Goal: Information Seeking & Learning: Find specific fact

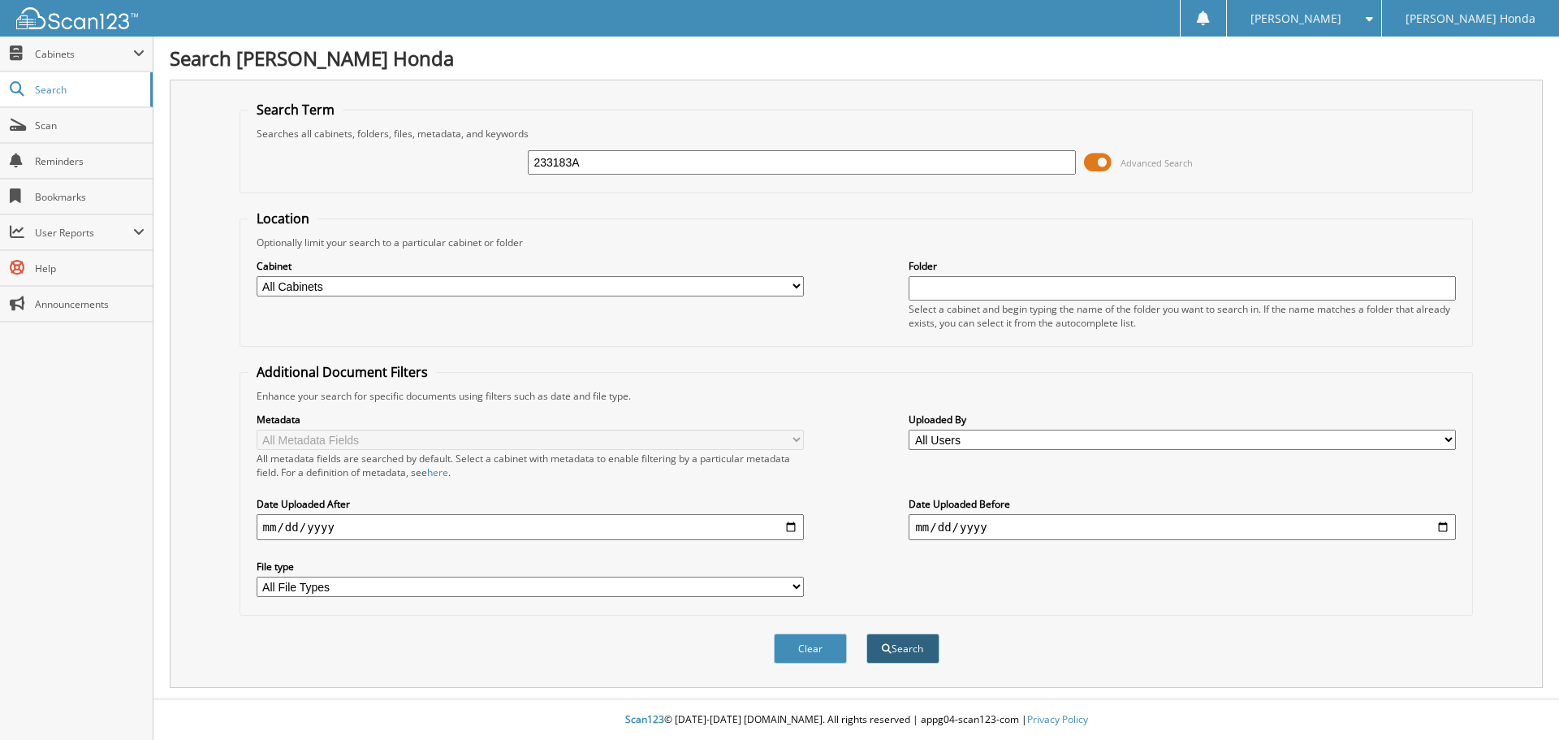
type input "233183A"
click at [889, 648] on span "submit" at bounding box center [887, 649] width 10 height 10
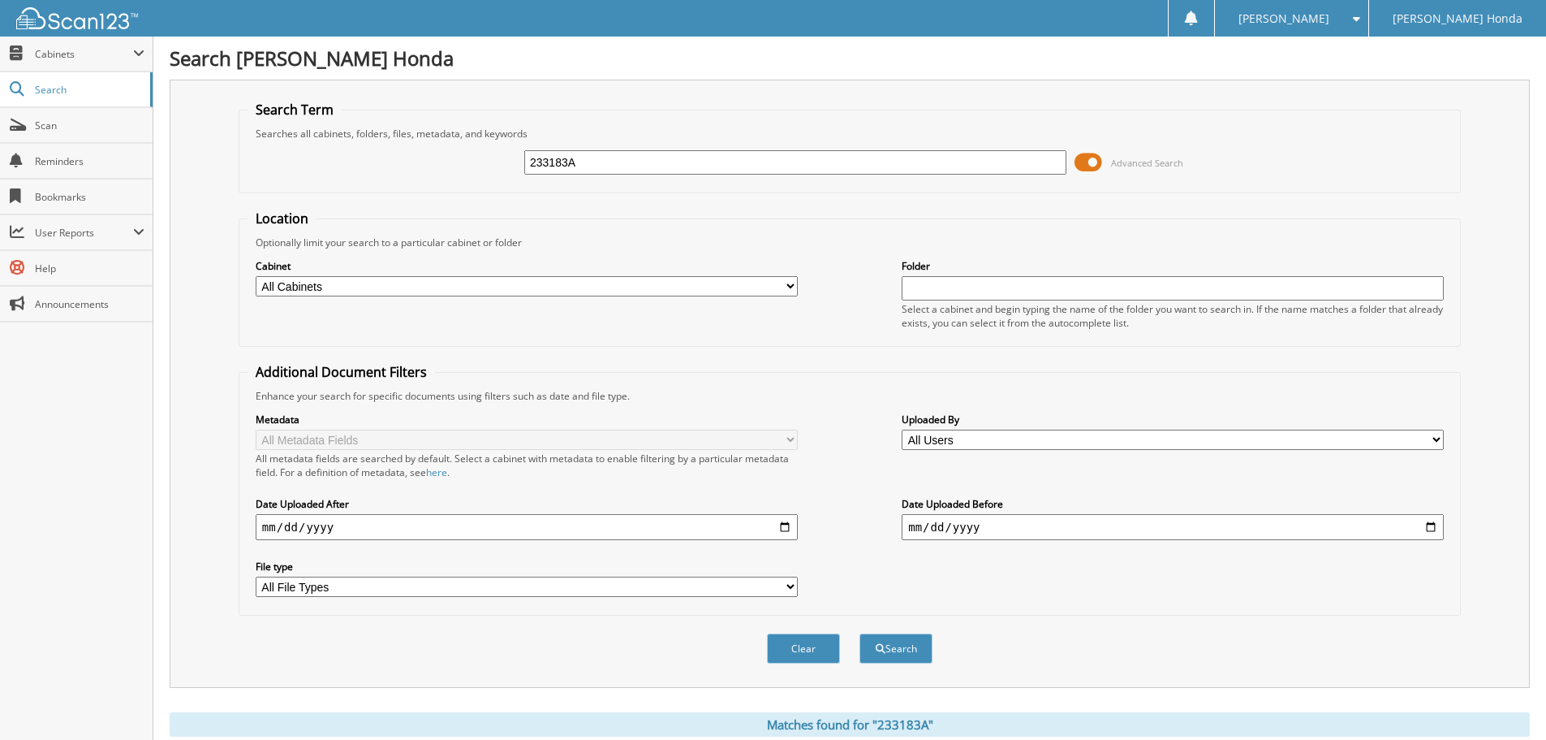
scroll to position [231, 0]
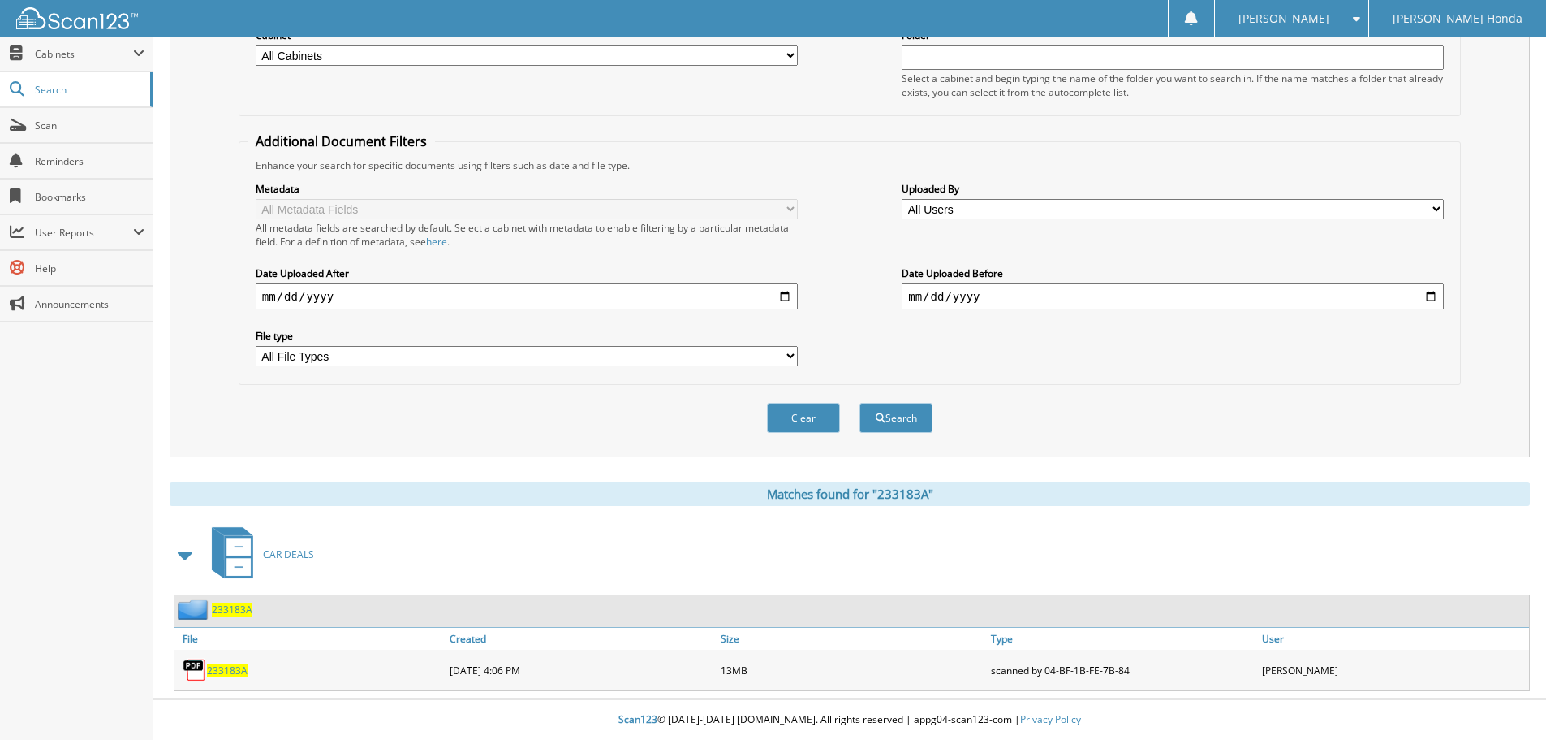
click at [241, 670] on span "233183A" at bounding box center [227, 670] width 41 height 14
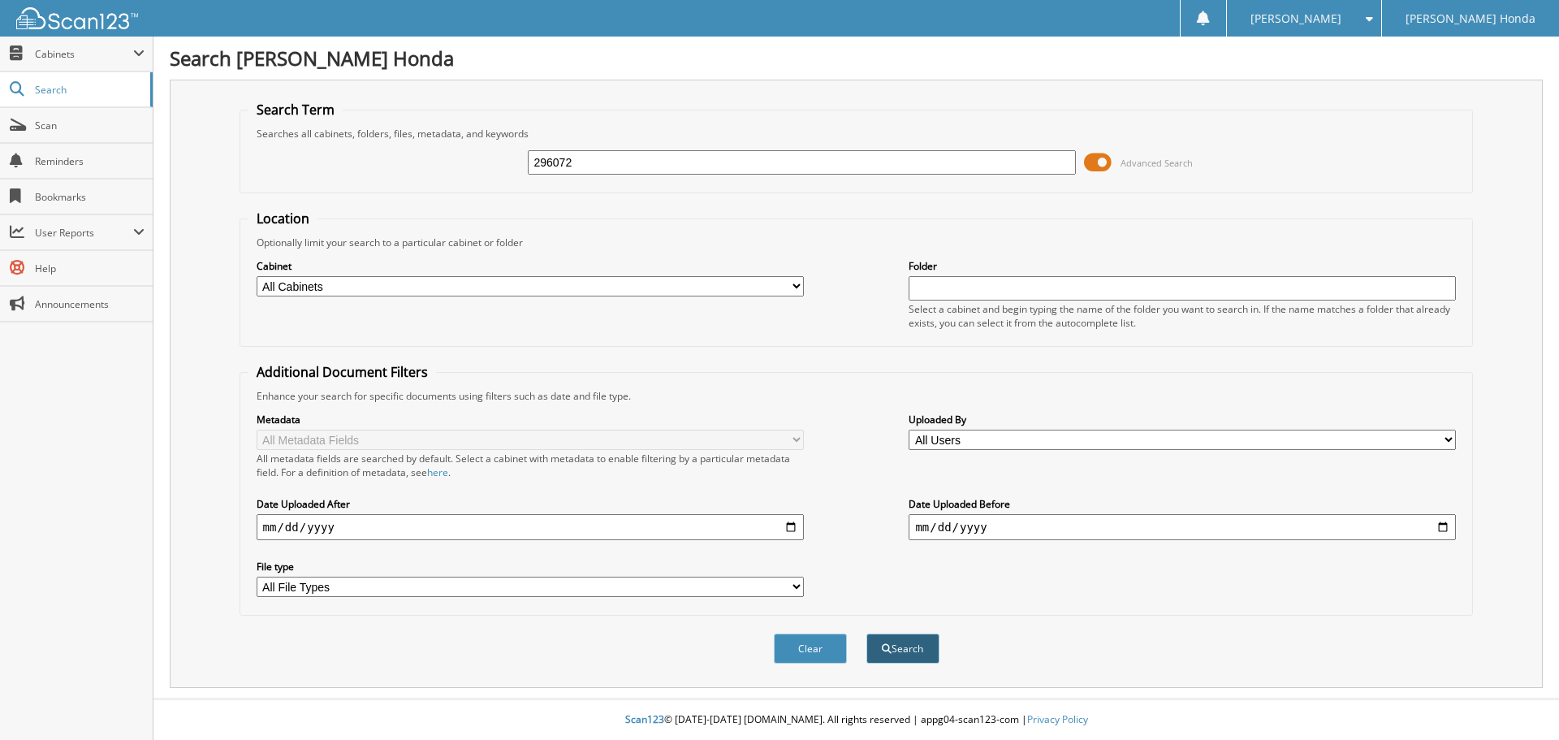
type input "296072"
click at [884, 651] on span "submit" at bounding box center [887, 649] width 10 height 10
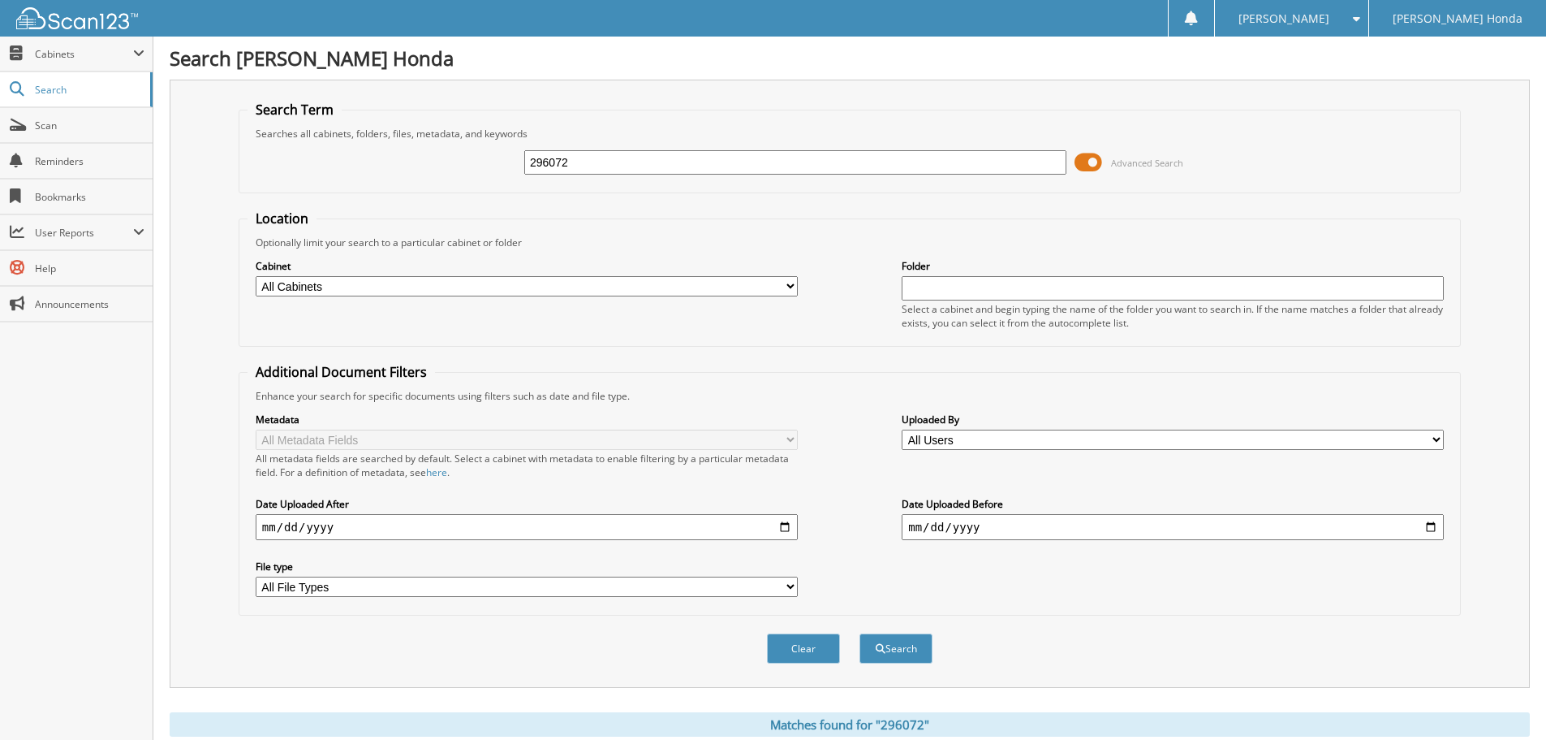
scroll to position [168, 0]
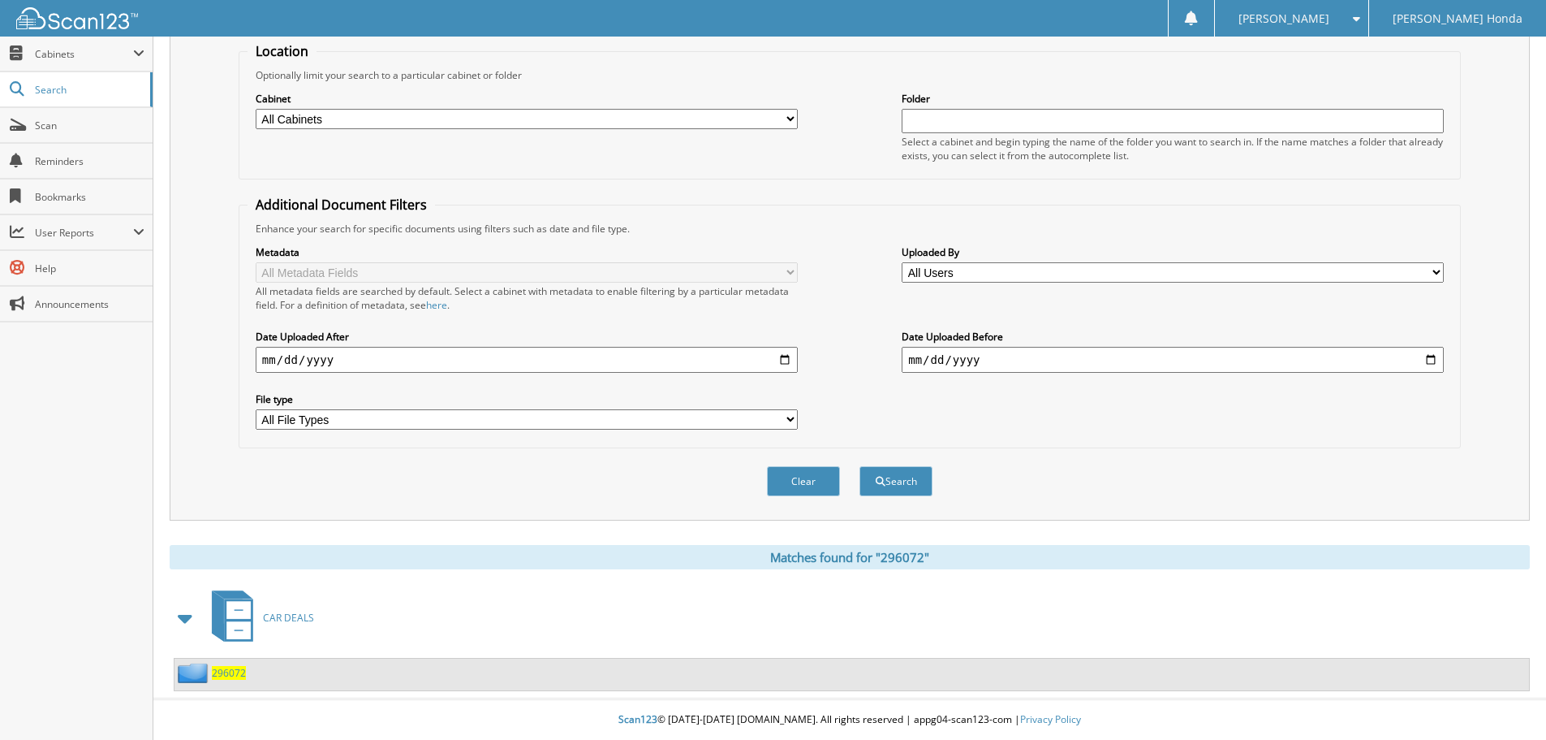
click at [226, 676] on span "296072" at bounding box center [229, 673] width 34 height 14
